Goal: Task Accomplishment & Management: Manage account settings

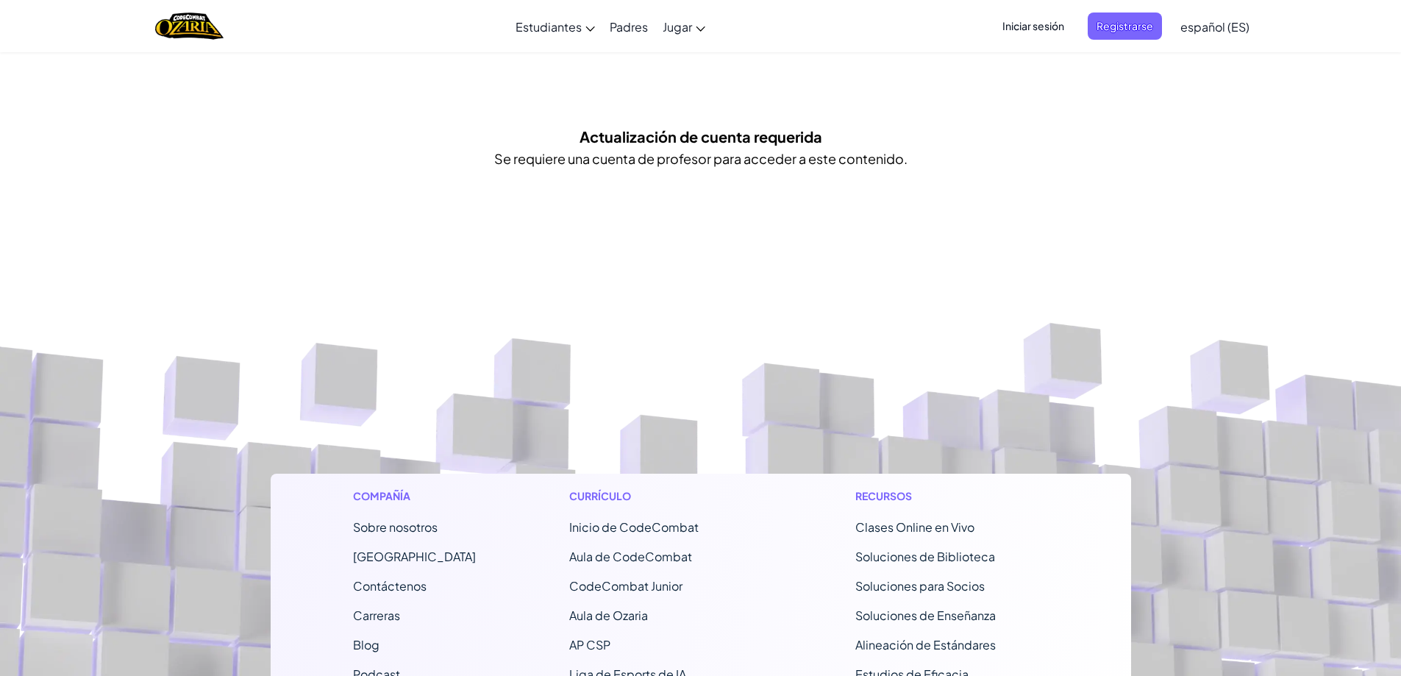
click at [1024, 32] on span "Iniciar sesión" at bounding box center [1032, 25] width 79 height 27
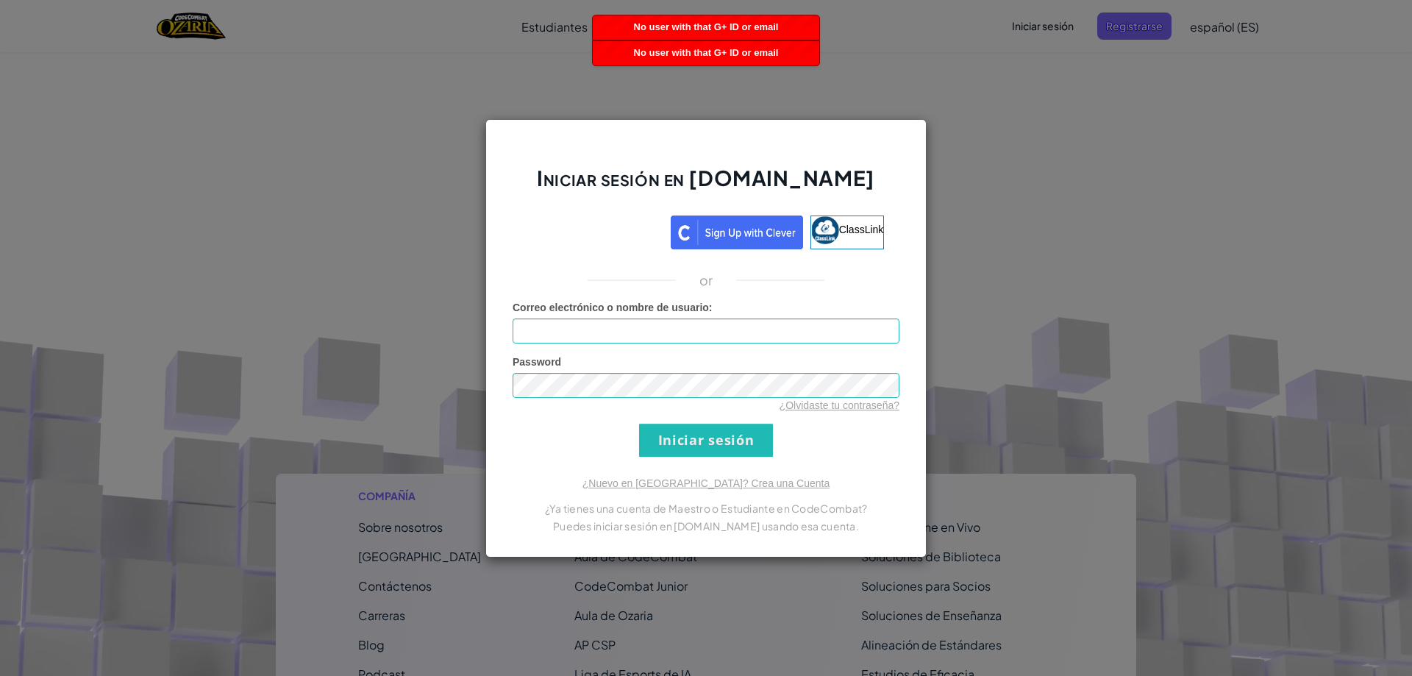
click at [1096, 85] on div "Iniciar sesión en [DOMAIN_NAME] ClassLink or Error desconocido. Correo electrón…" at bounding box center [706, 338] width 1412 height 676
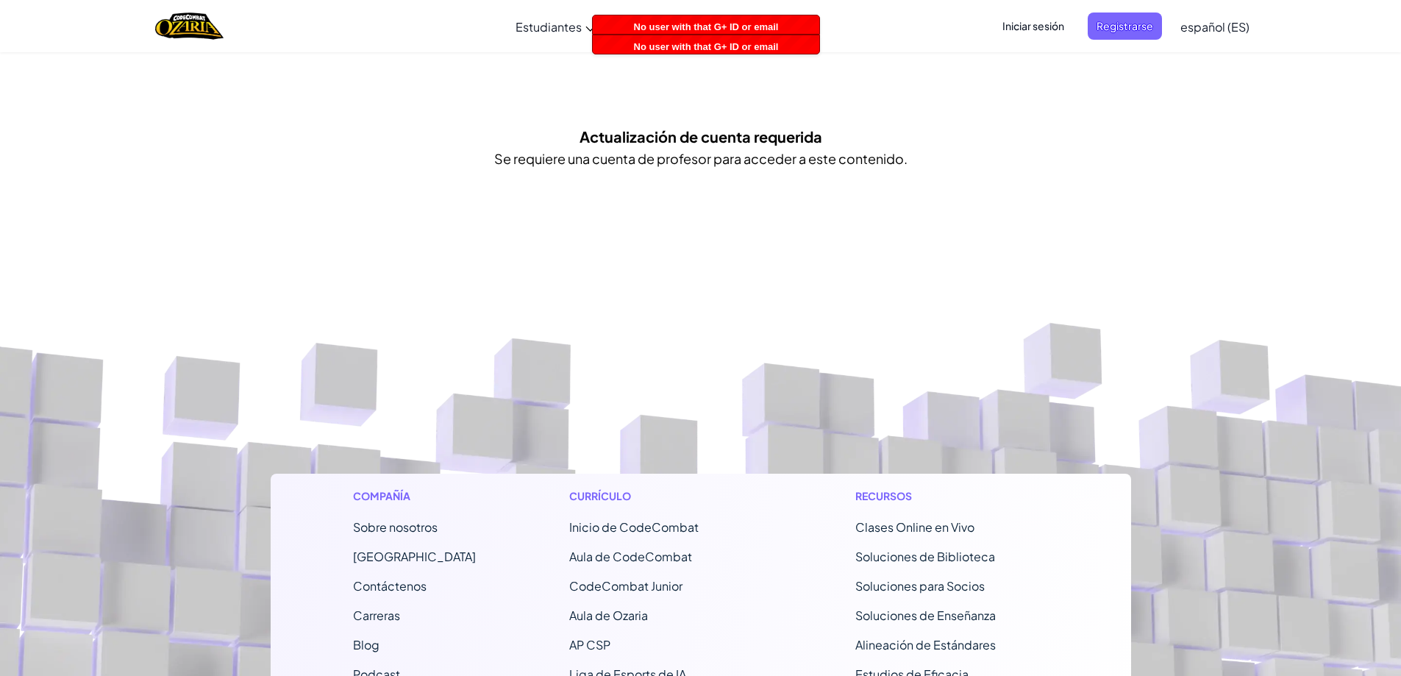
click at [1053, 22] on span "Iniciar sesión" at bounding box center [1032, 25] width 79 height 27
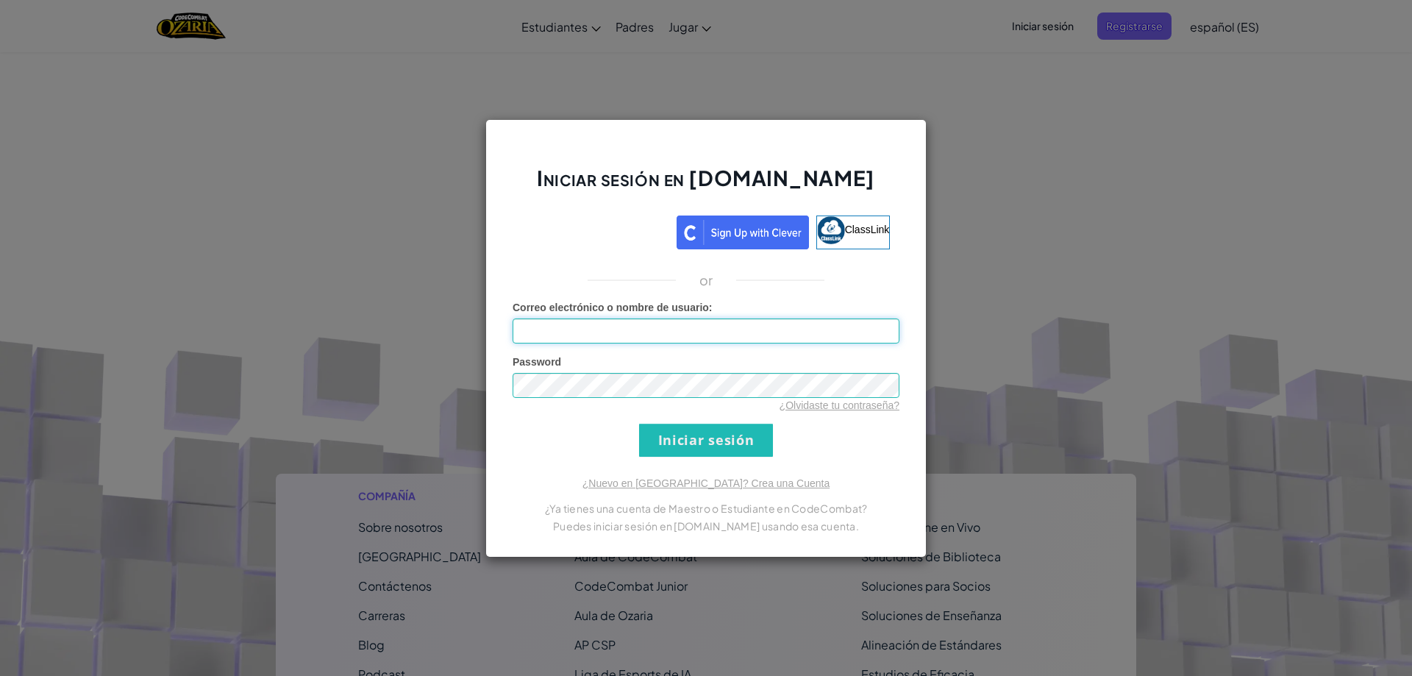
click at [576, 324] on input "Correo electrónico o nombre de usuario :" at bounding box center [705, 330] width 387 height 25
type input "[PERSON_NAME][EMAIL_ADDRESS][PERSON_NAME][DOMAIN_NAME]"
click at [694, 439] on input "Iniciar sesión" at bounding box center [706, 439] width 134 height 33
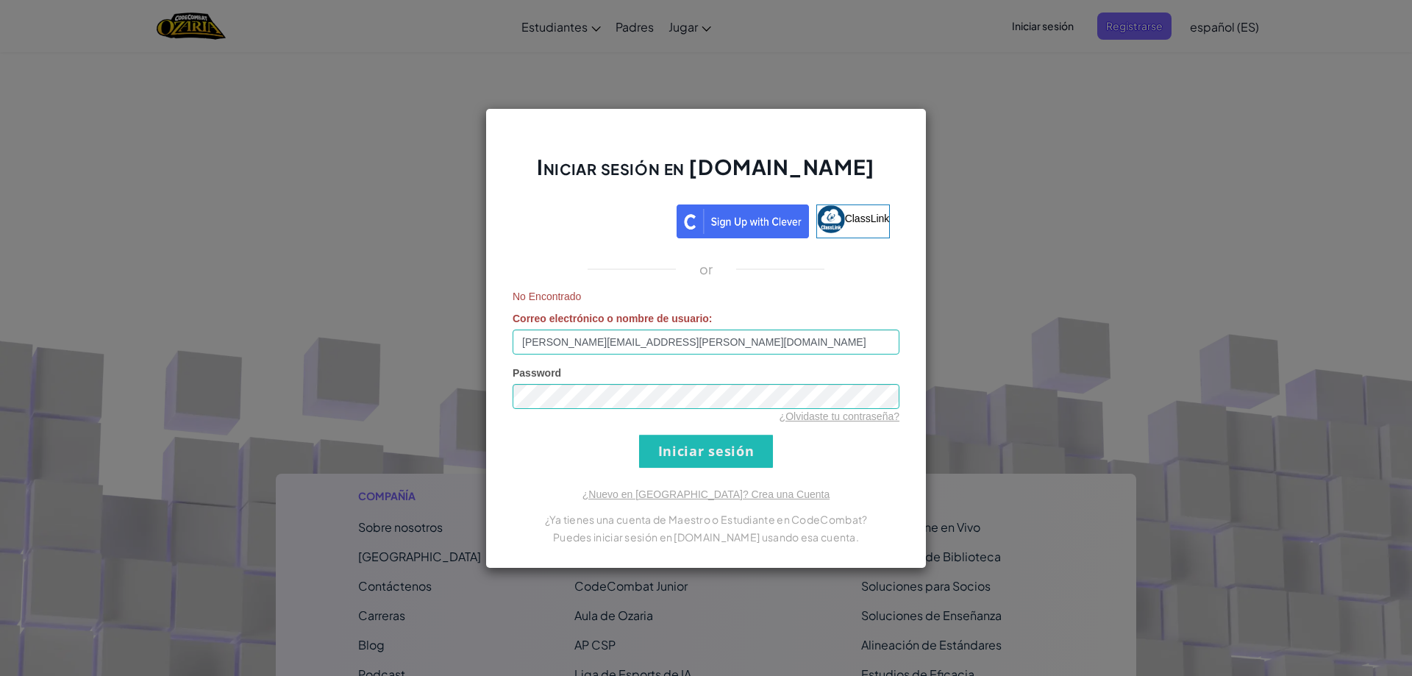
drag, startPoint x: 965, startPoint y: 40, endPoint x: 981, endPoint y: 76, distance: 39.5
click at [975, 58] on div "Iniciar sesión en [DOMAIN_NAME] ClassLink or No Encontrado Correo electrónico o…" at bounding box center [706, 338] width 1412 height 676
